Goal: Task Accomplishment & Management: Manage account settings

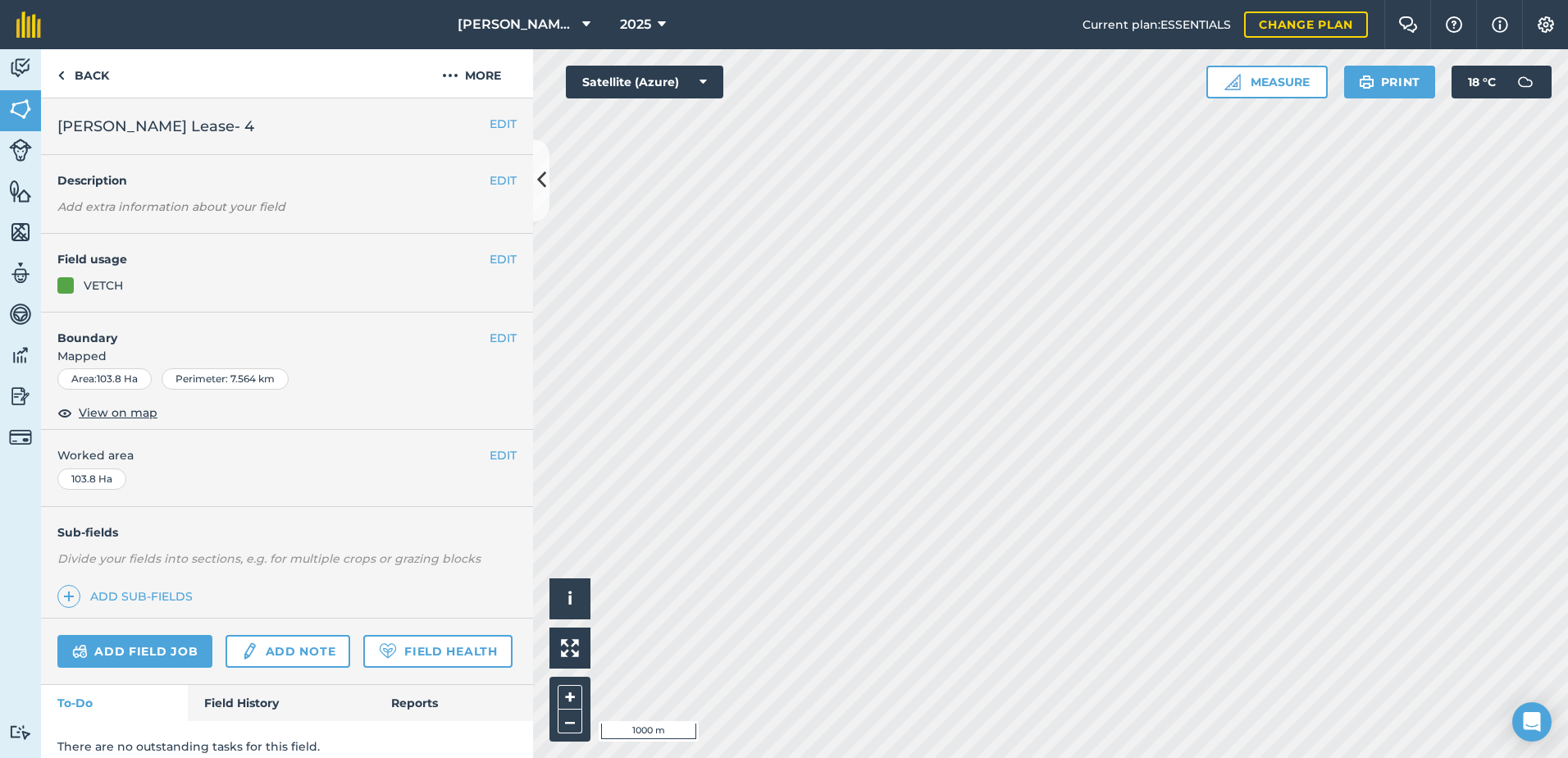
click at [524, 310] on div "Activity Fields Livestock Features Maps Team Vehicles Data Reporting Billing Tu…" at bounding box center [784, 403] width 1568 height 709
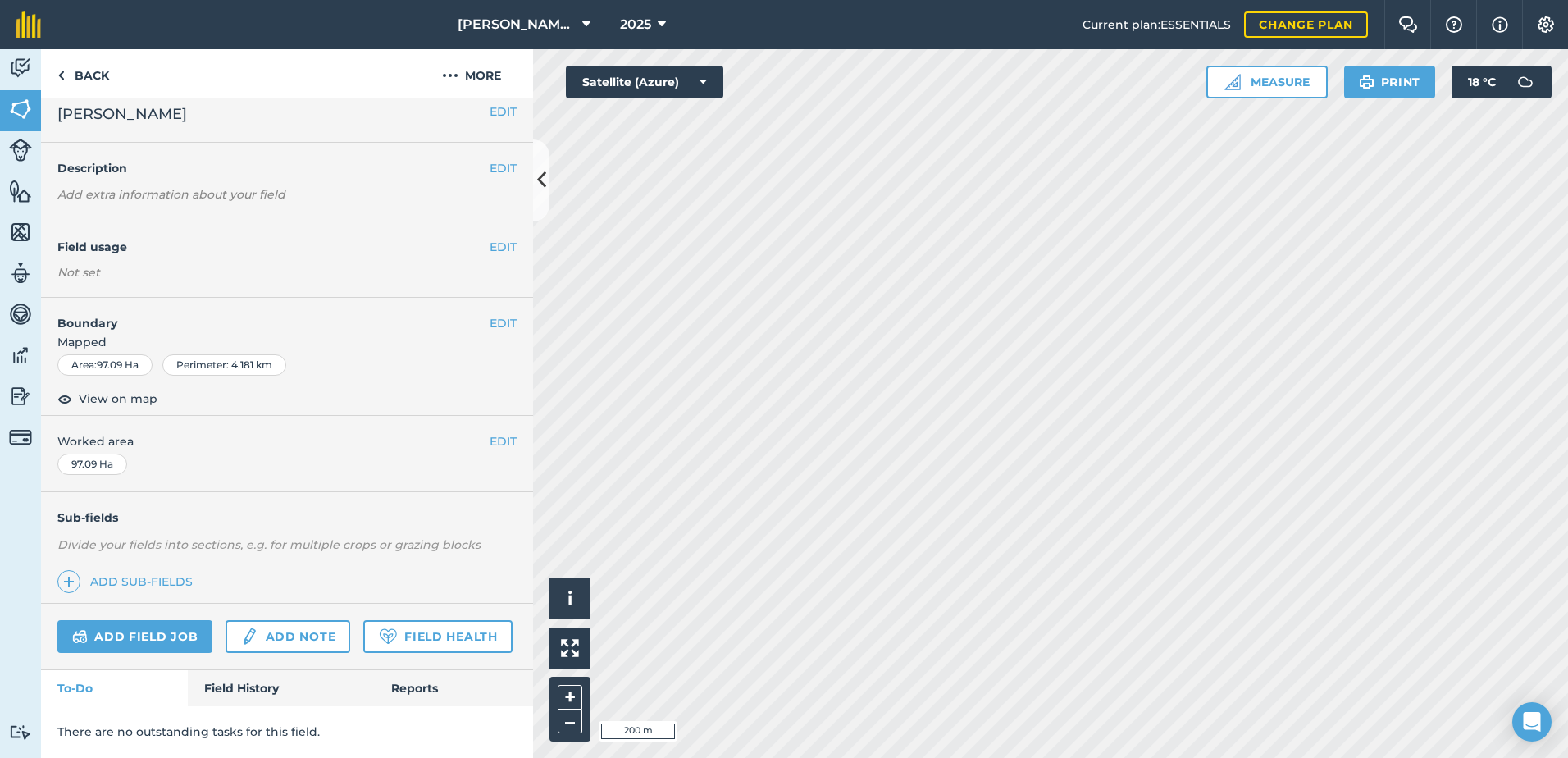
scroll to position [58, 0]
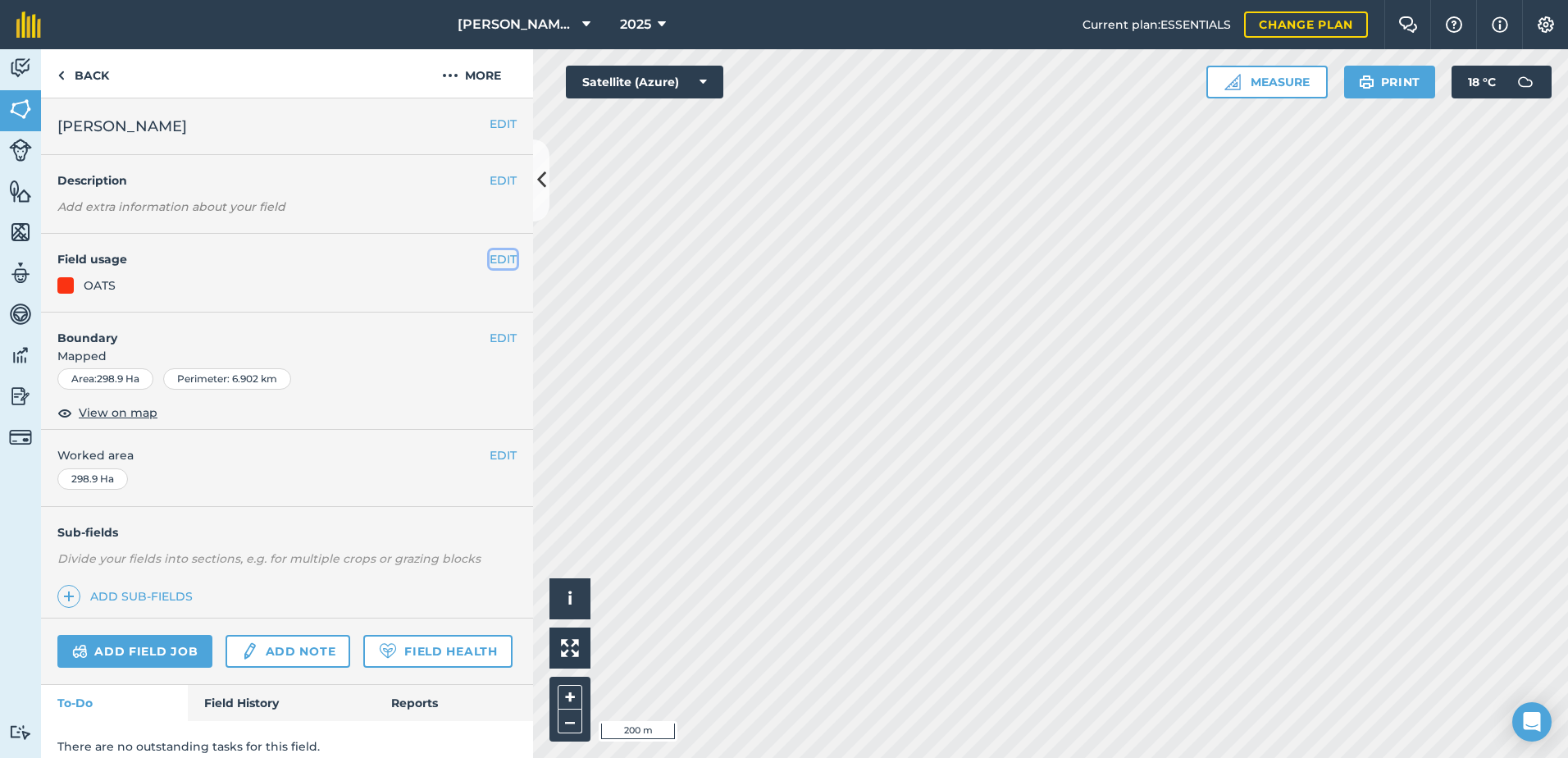
click at [490, 258] on button "EDIT" at bounding box center [503, 258] width 27 height 18
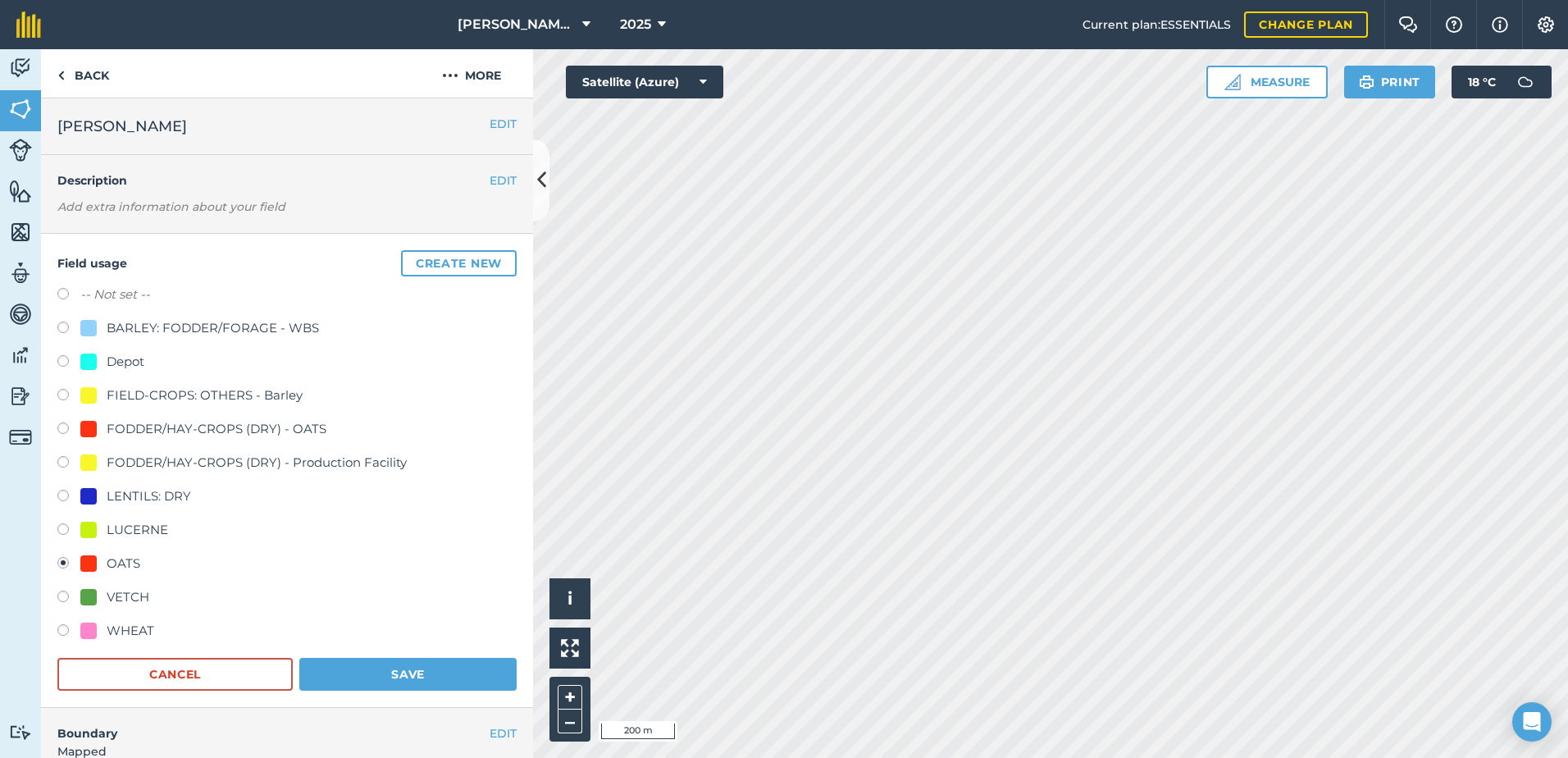
click at [66, 293] on label at bounding box center [69, 295] width 23 height 16
radio input "true"
radio input "false"
click at [403, 672] on button "Save" at bounding box center [407, 674] width 217 height 33
